Goal: Information Seeking & Learning: Find specific fact

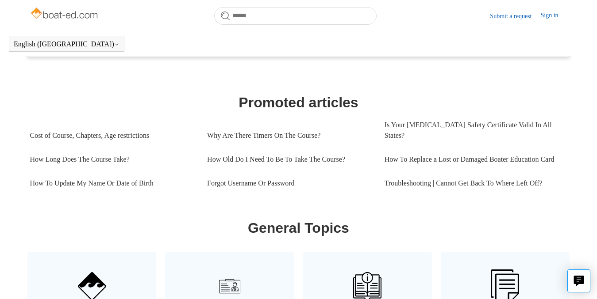
scroll to position [348, 0]
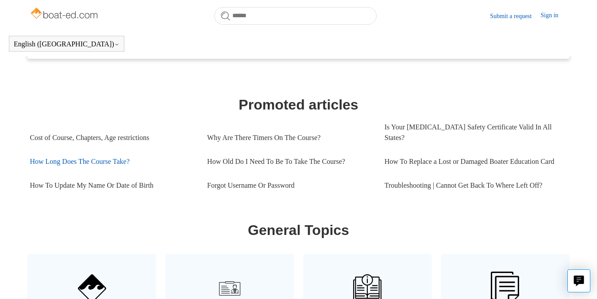
click at [114, 162] on link "How Long Does The Course Take?" at bounding box center [112, 162] width 164 height 24
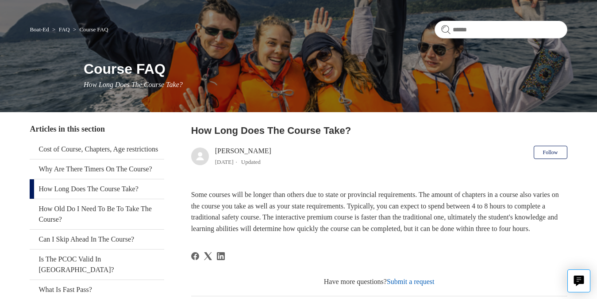
scroll to position [71, 0]
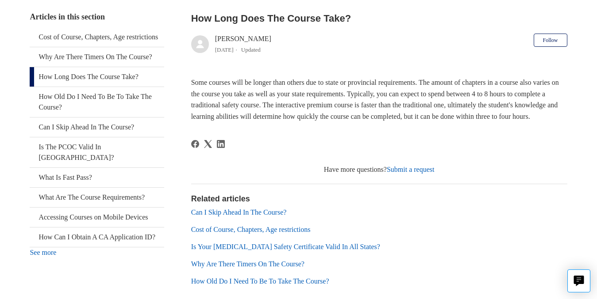
click at [72, 73] on link "How Long Does The Course Take?" at bounding box center [97, 76] width 134 height 19
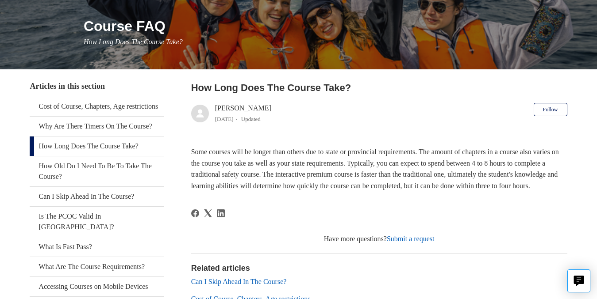
scroll to position [141, 0]
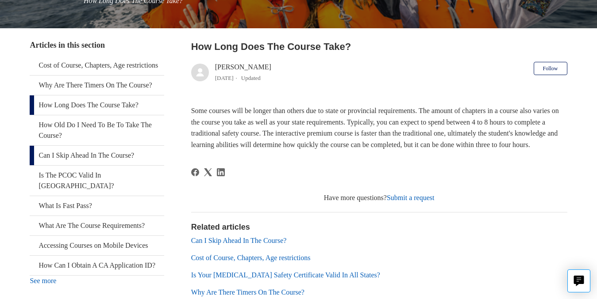
click at [92, 165] on link "Can I Skip Ahead In The Course?" at bounding box center [97, 155] width 134 height 19
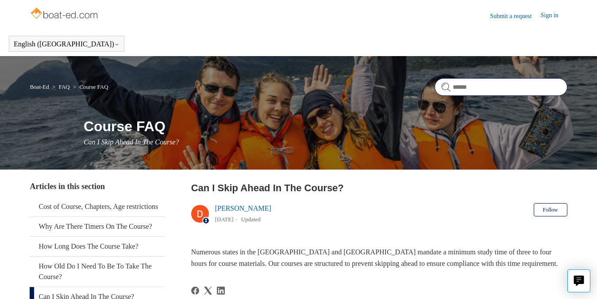
click at [476, 92] on input "Search" at bounding box center [500, 87] width 133 height 18
type input "**********"
